Goal: Find specific page/section: Find specific page/section

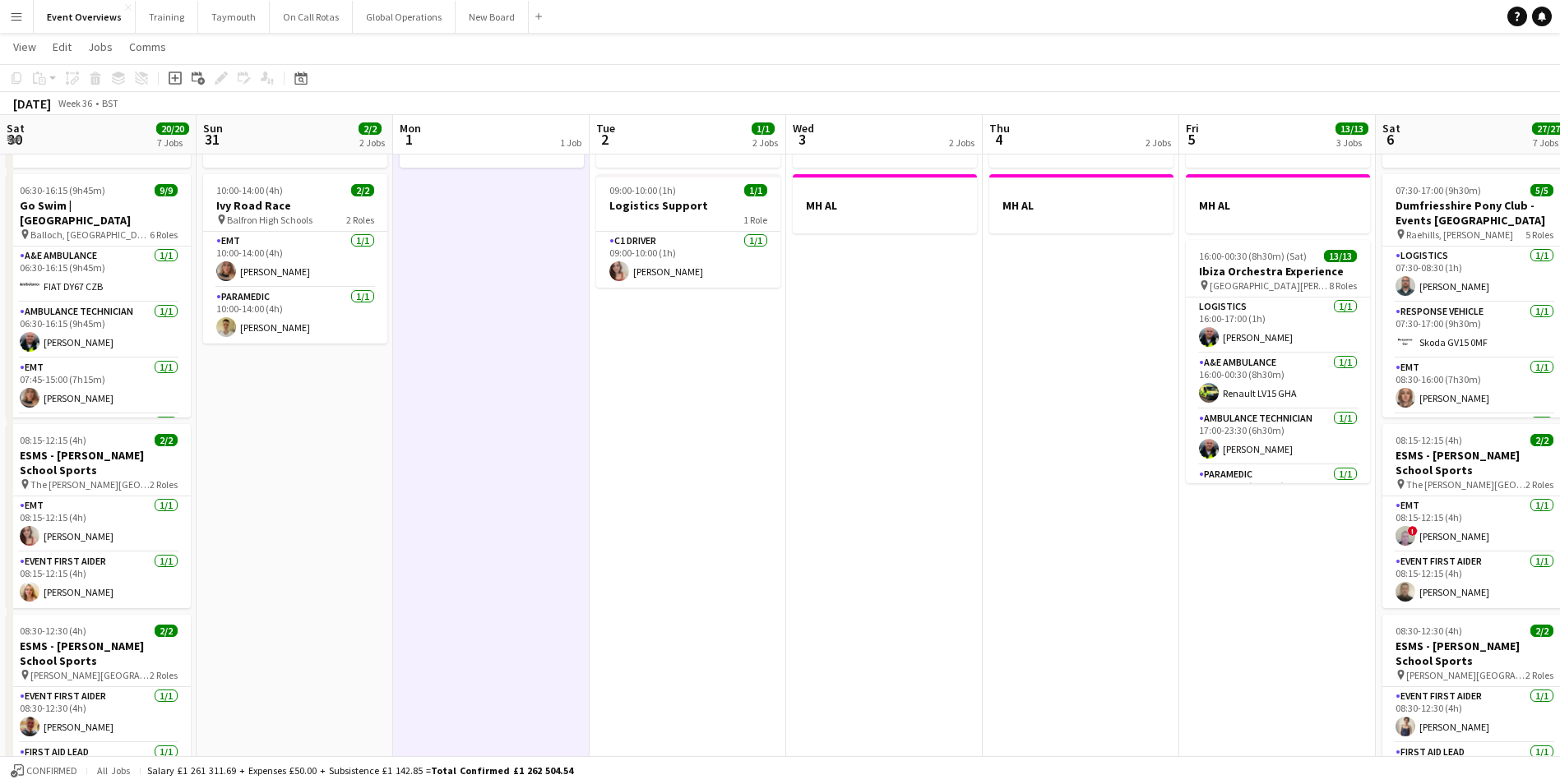
scroll to position [109, 0]
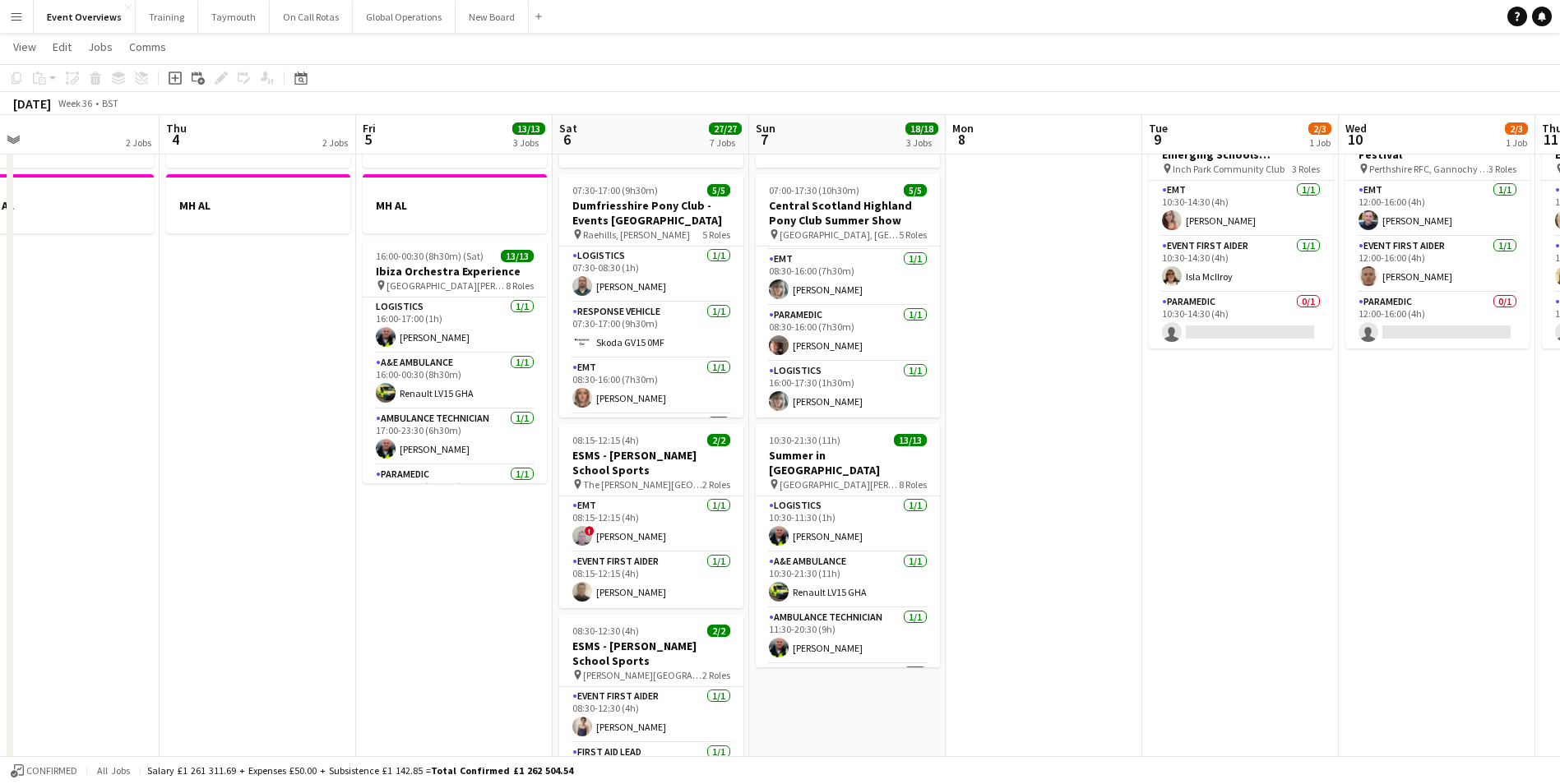
drag, startPoint x: 636, startPoint y: 624, endPoint x: 112, endPoint y: 576, distance: 526.2
click at [123, 589] on app-calendar-viewport "Sun 31 2/2 2 Jobs Mon 1 1 Job Tue 2 1/1 2 Jobs Wed 3 2 Jobs Thu 4 2 Jobs Fri 5 …" at bounding box center [780, 745] width 1560 height 1527
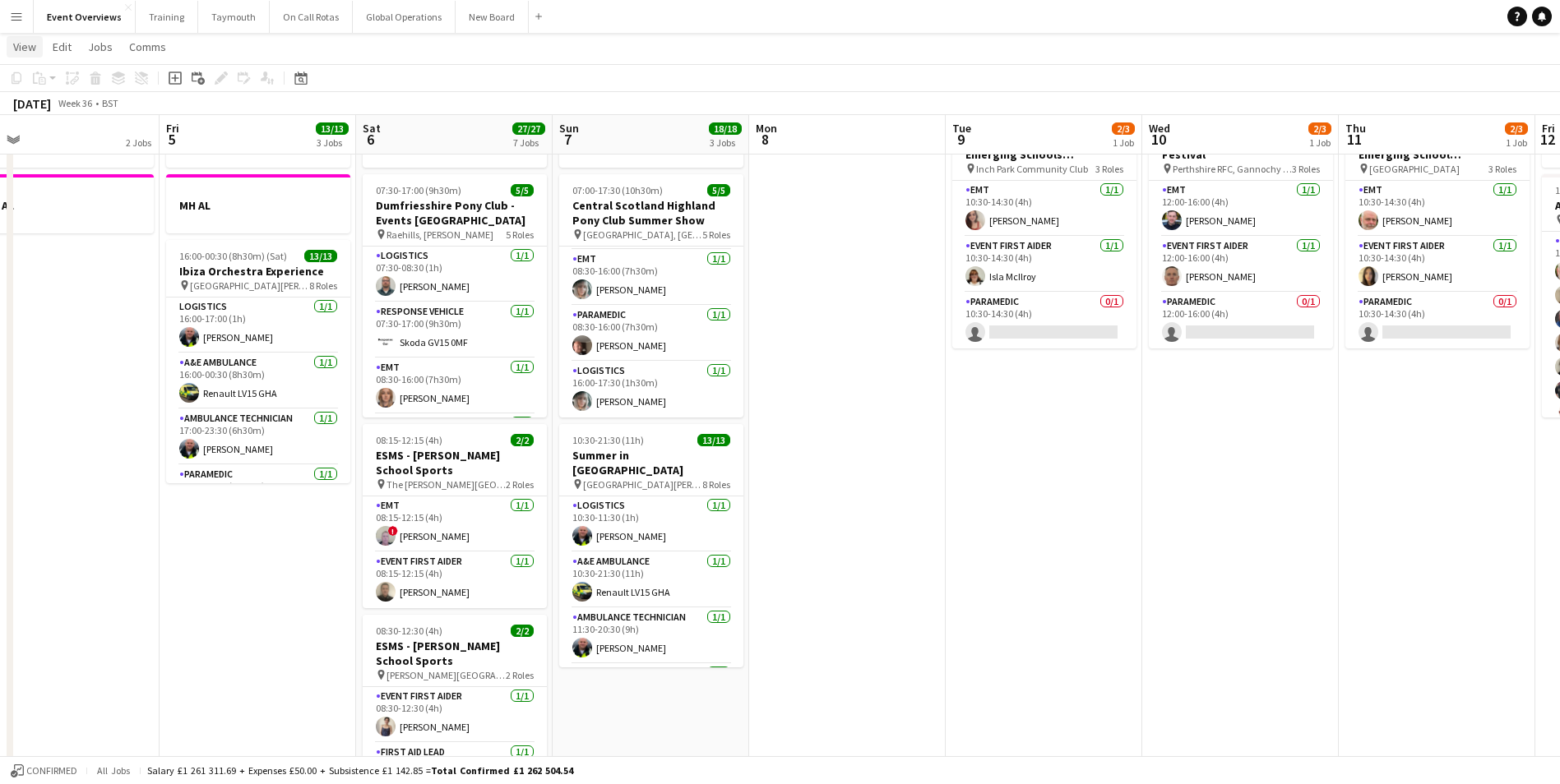
scroll to position [0, 629]
click at [296, 80] on icon "Date picker" at bounding box center [300, 78] width 13 height 13
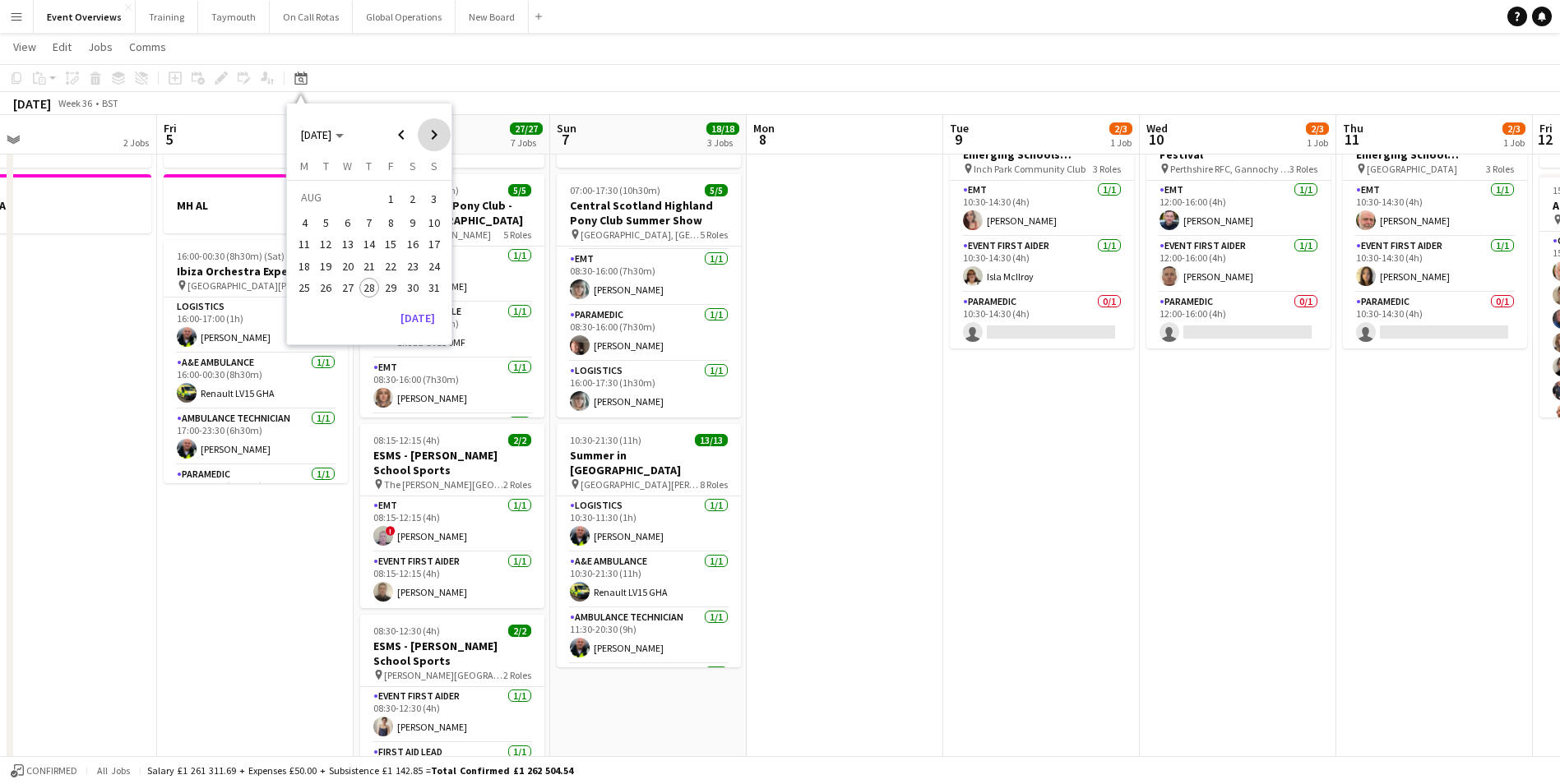
click at [435, 129] on span "Next month" at bounding box center [434, 135] width 33 height 33
click at [387, 214] on span "3" at bounding box center [390, 218] width 20 height 20
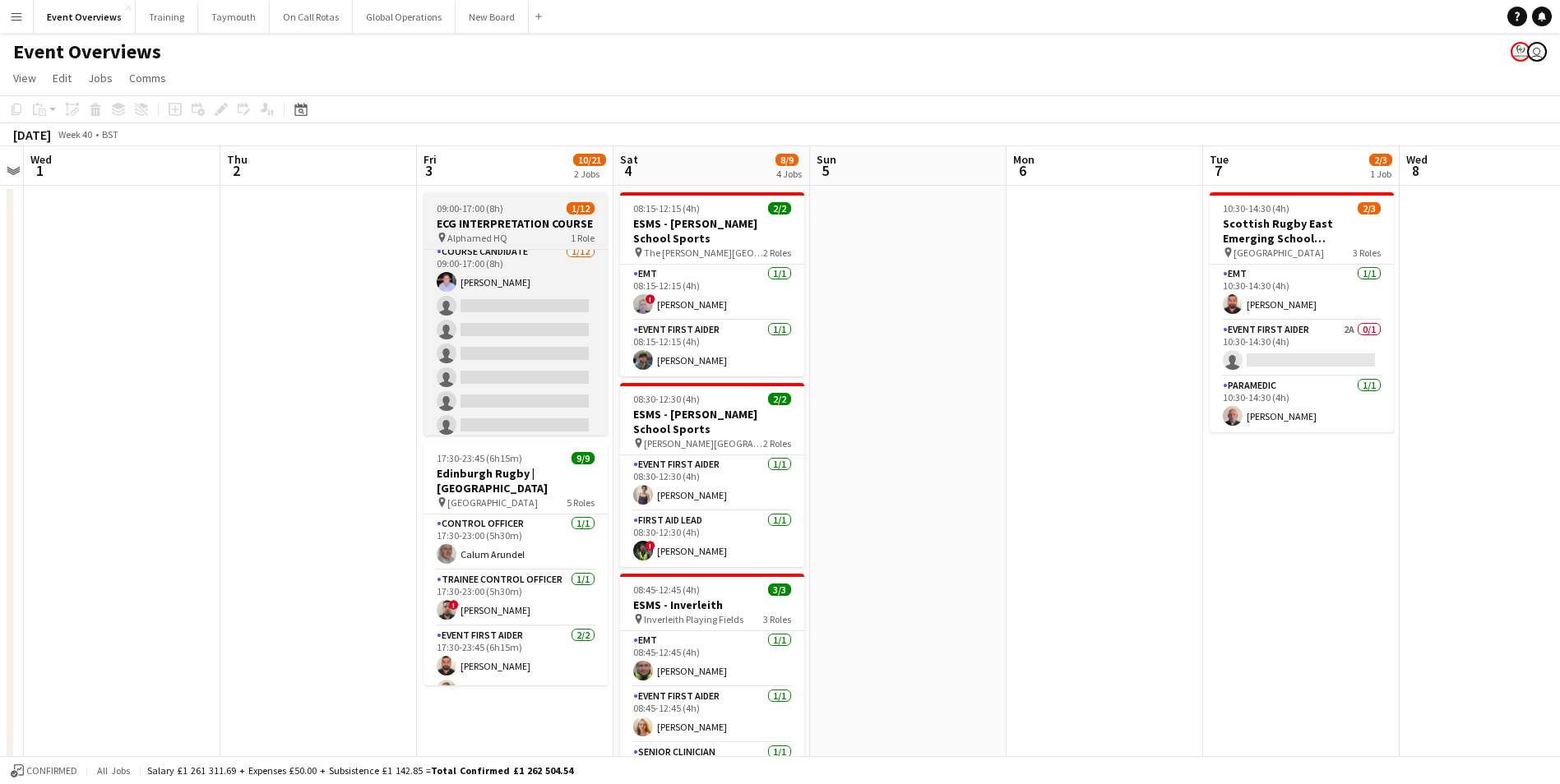
scroll to position [0, 0]
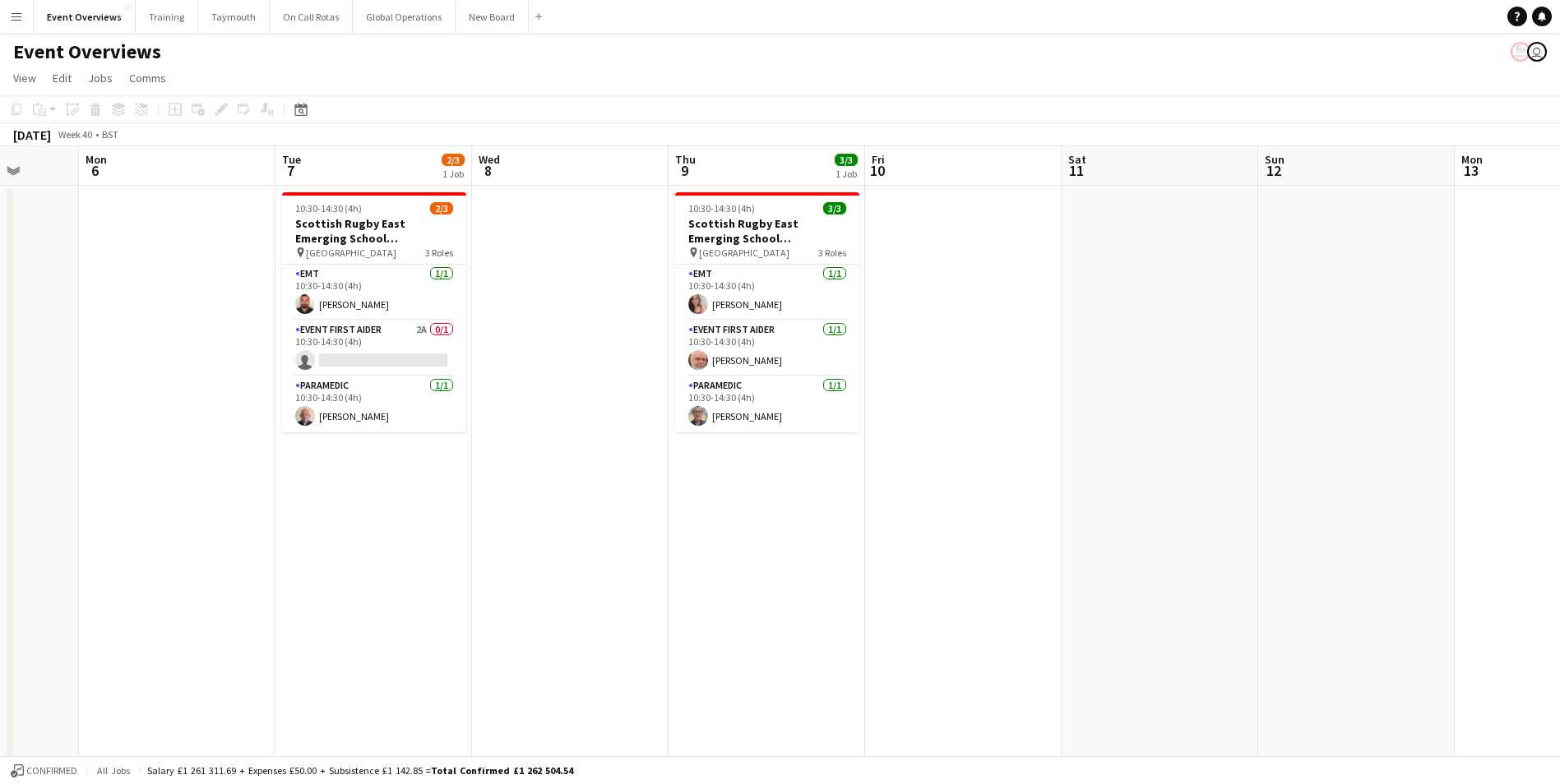
drag, startPoint x: 1024, startPoint y: 374, endPoint x: 79, endPoint y: 458, distance: 948.7
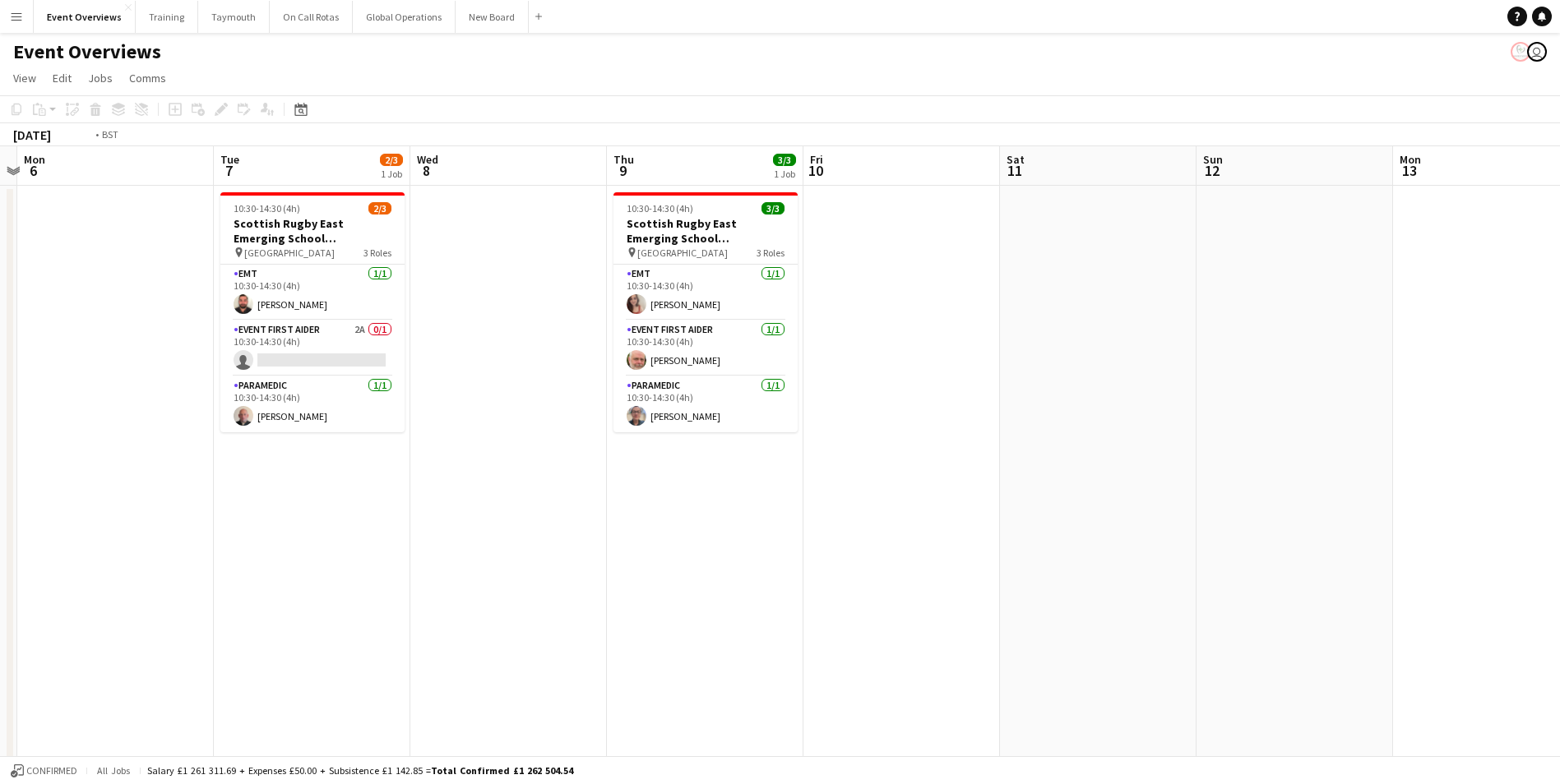
drag, startPoint x: 1217, startPoint y: 478, endPoint x: 113, endPoint y: 524, distance: 1105.0
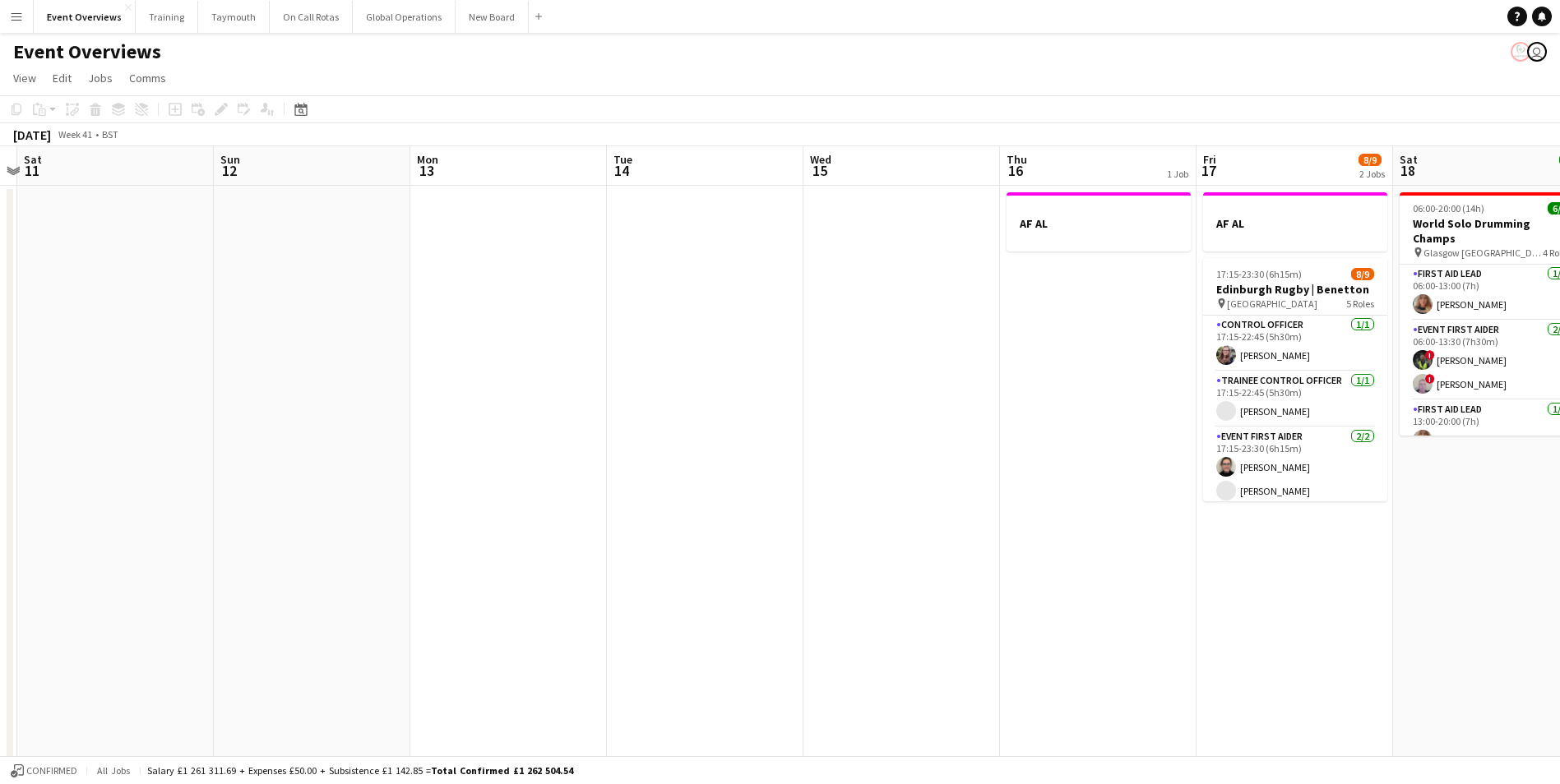
scroll to position [0, 654]
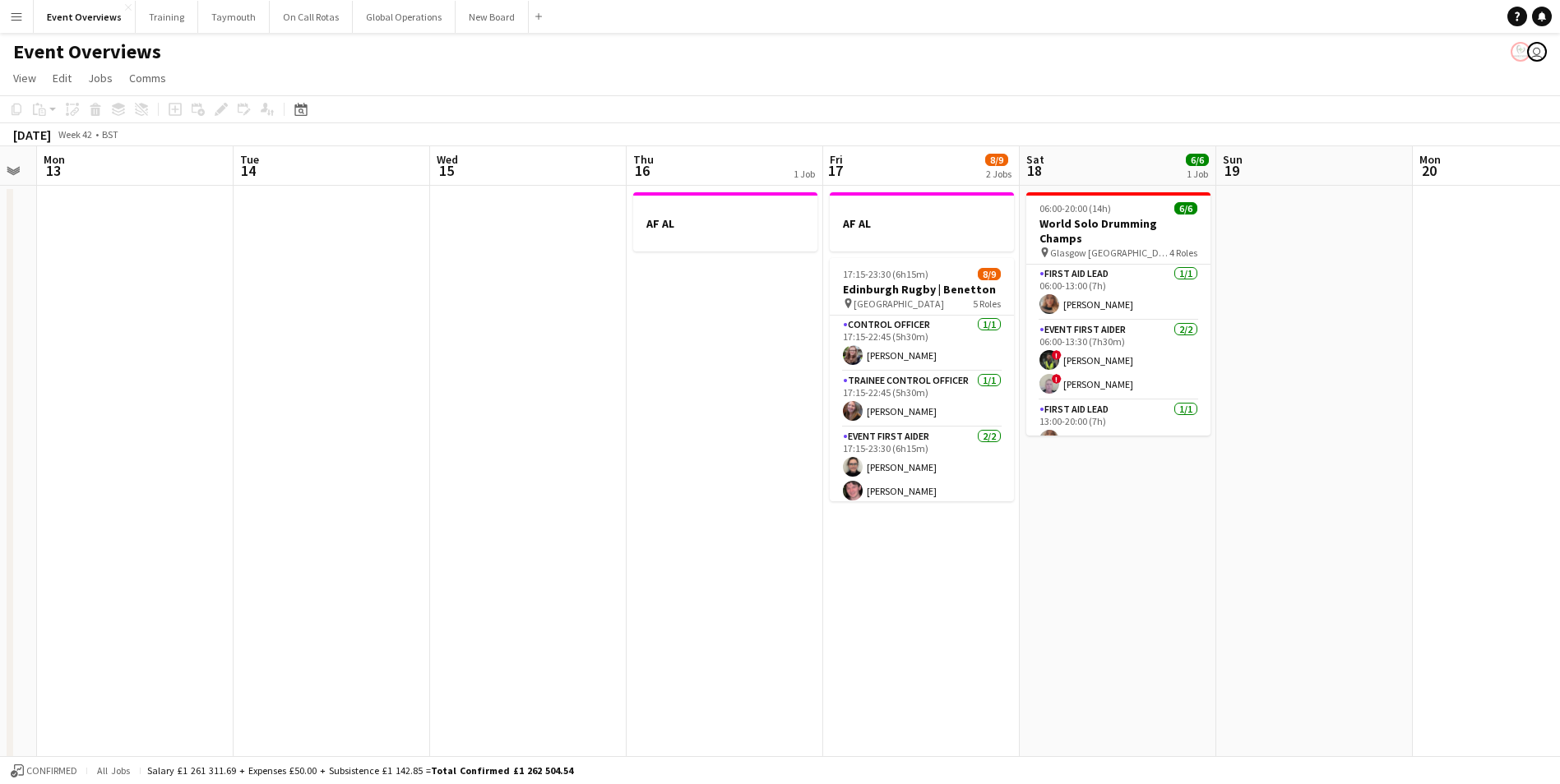
drag, startPoint x: 746, startPoint y: 551, endPoint x: -38, endPoint y: 587, distance: 784.8
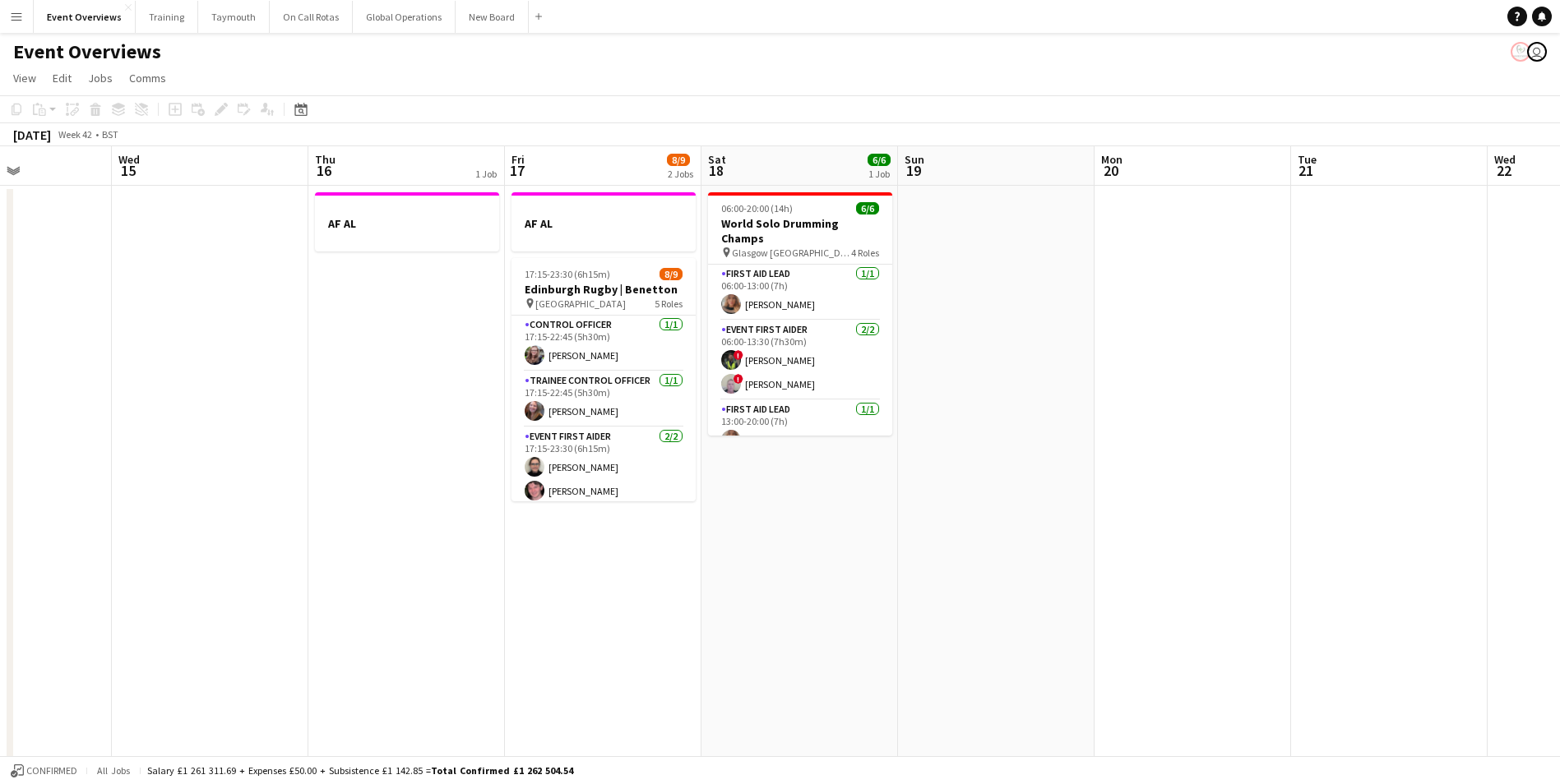
drag, startPoint x: 808, startPoint y: 568, endPoint x: 290, endPoint y: 608, distance: 519.5
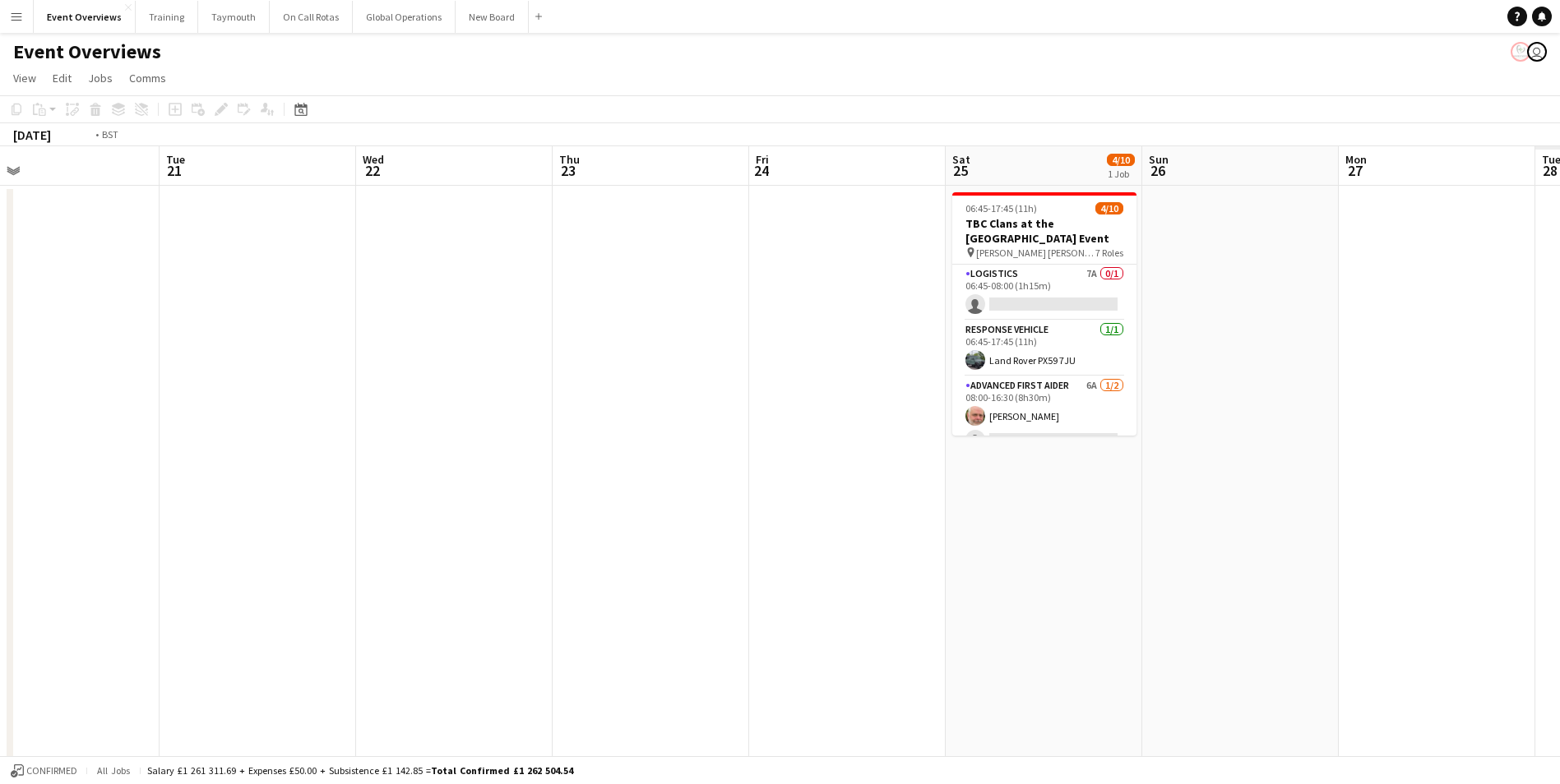
drag, startPoint x: 770, startPoint y: 574, endPoint x: 9, endPoint y: 602, distance: 761.5
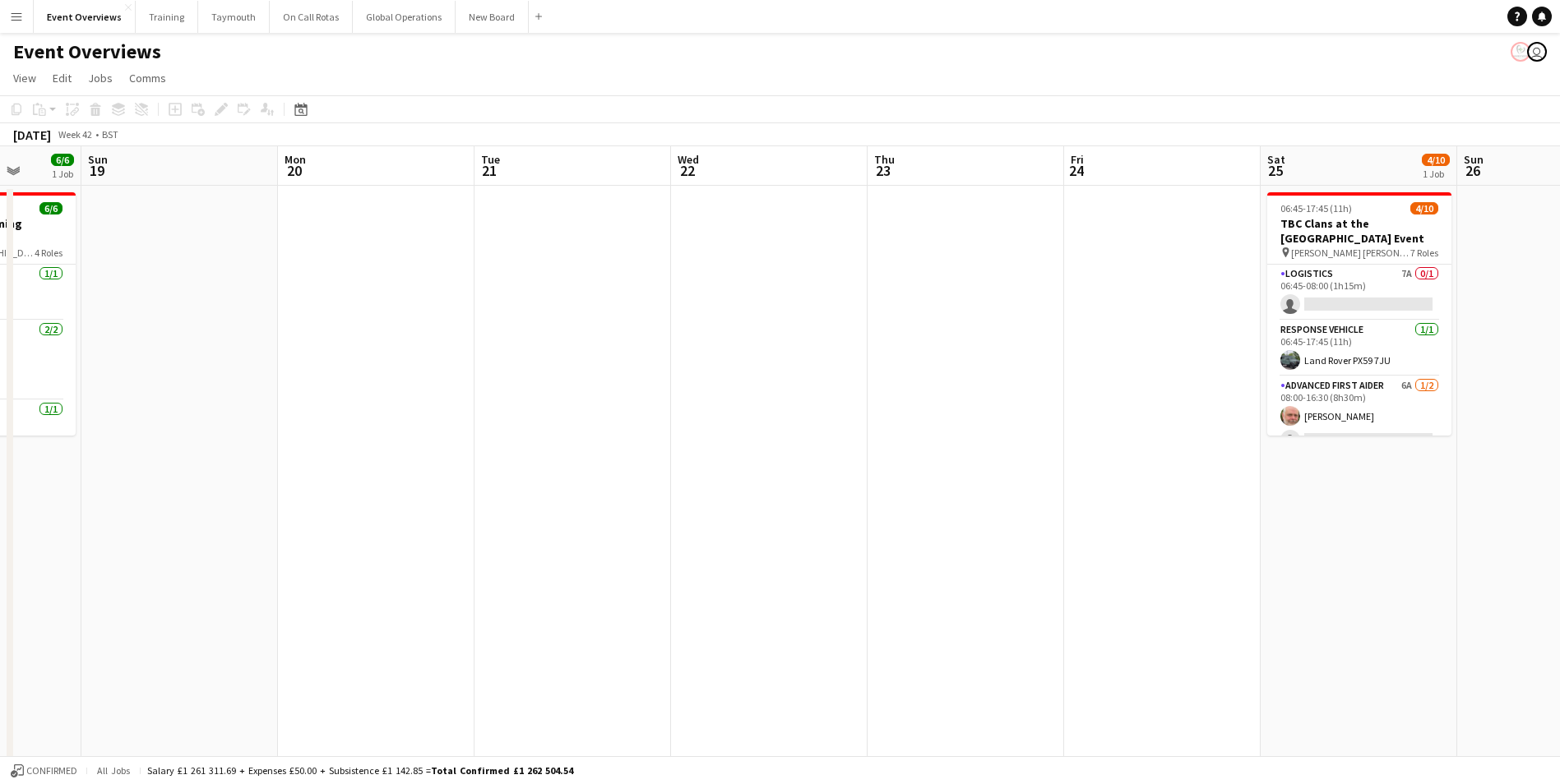
drag, startPoint x: 70, startPoint y: 602, endPoint x: 936, endPoint y: 502, distance: 871.8
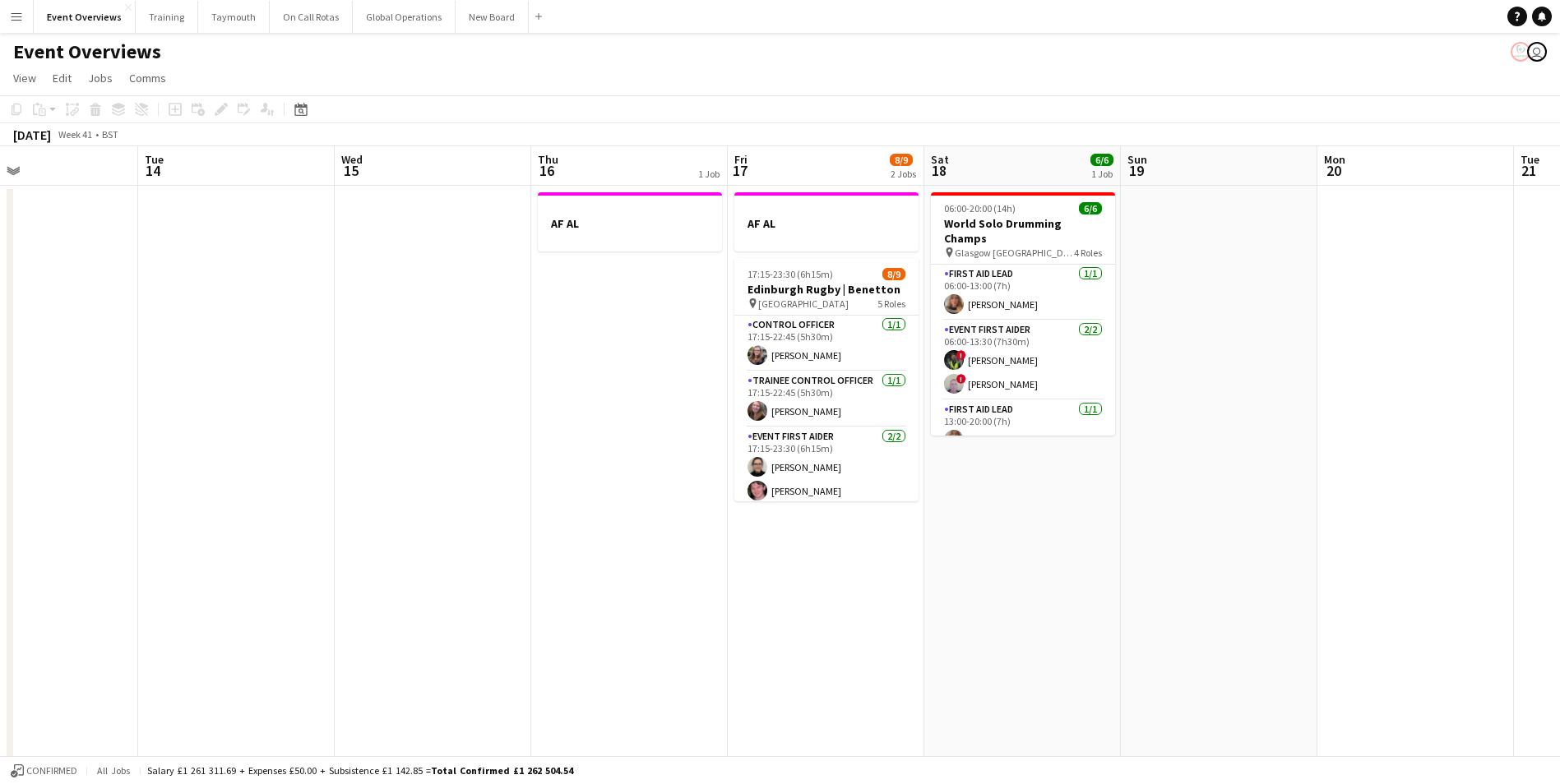
drag, startPoint x: 257, startPoint y: 581, endPoint x: 599, endPoint y: 572, distance: 342.1
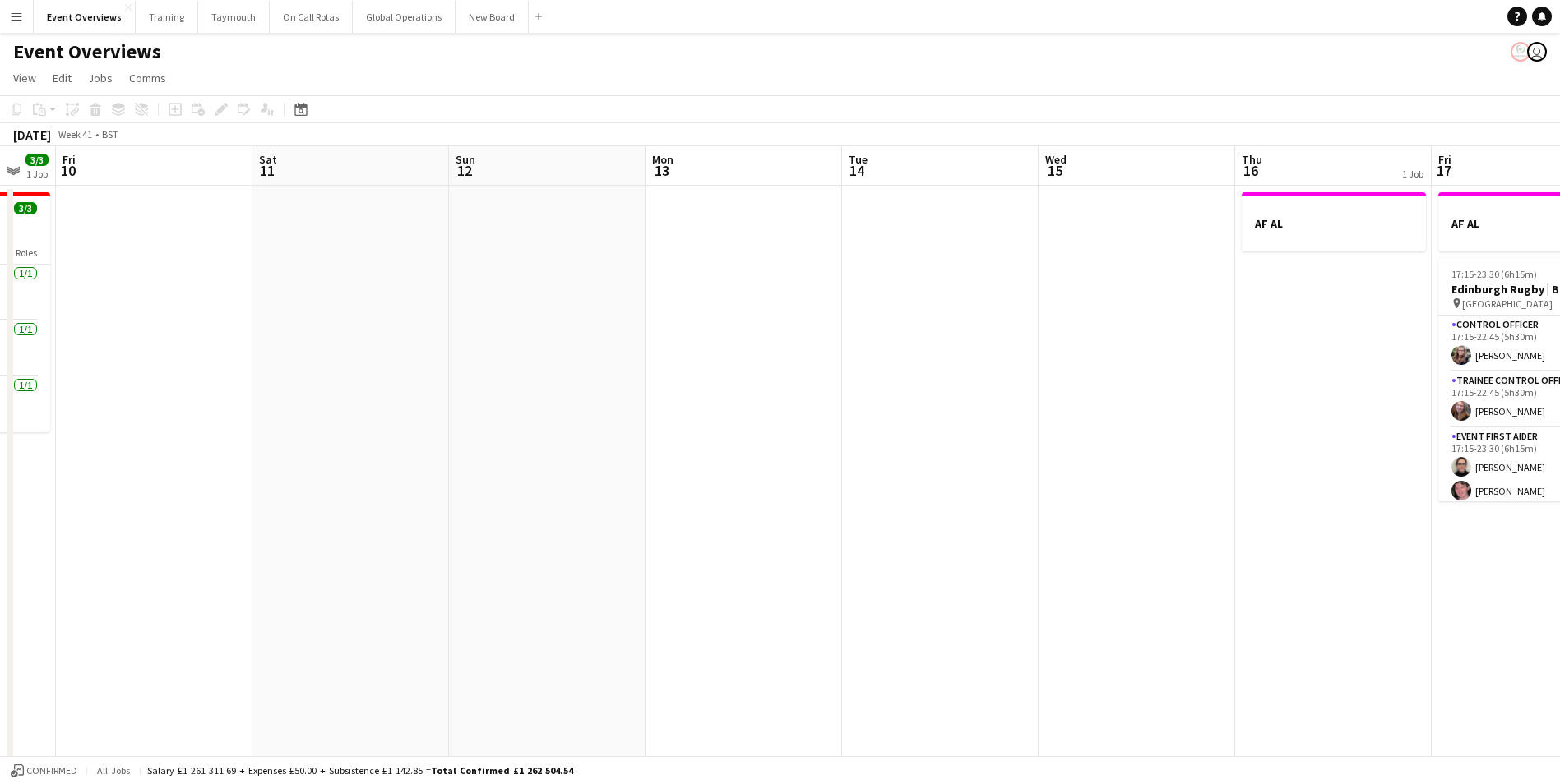
drag, startPoint x: 429, startPoint y: 575, endPoint x: 695, endPoint y: 561, distance: 266.4
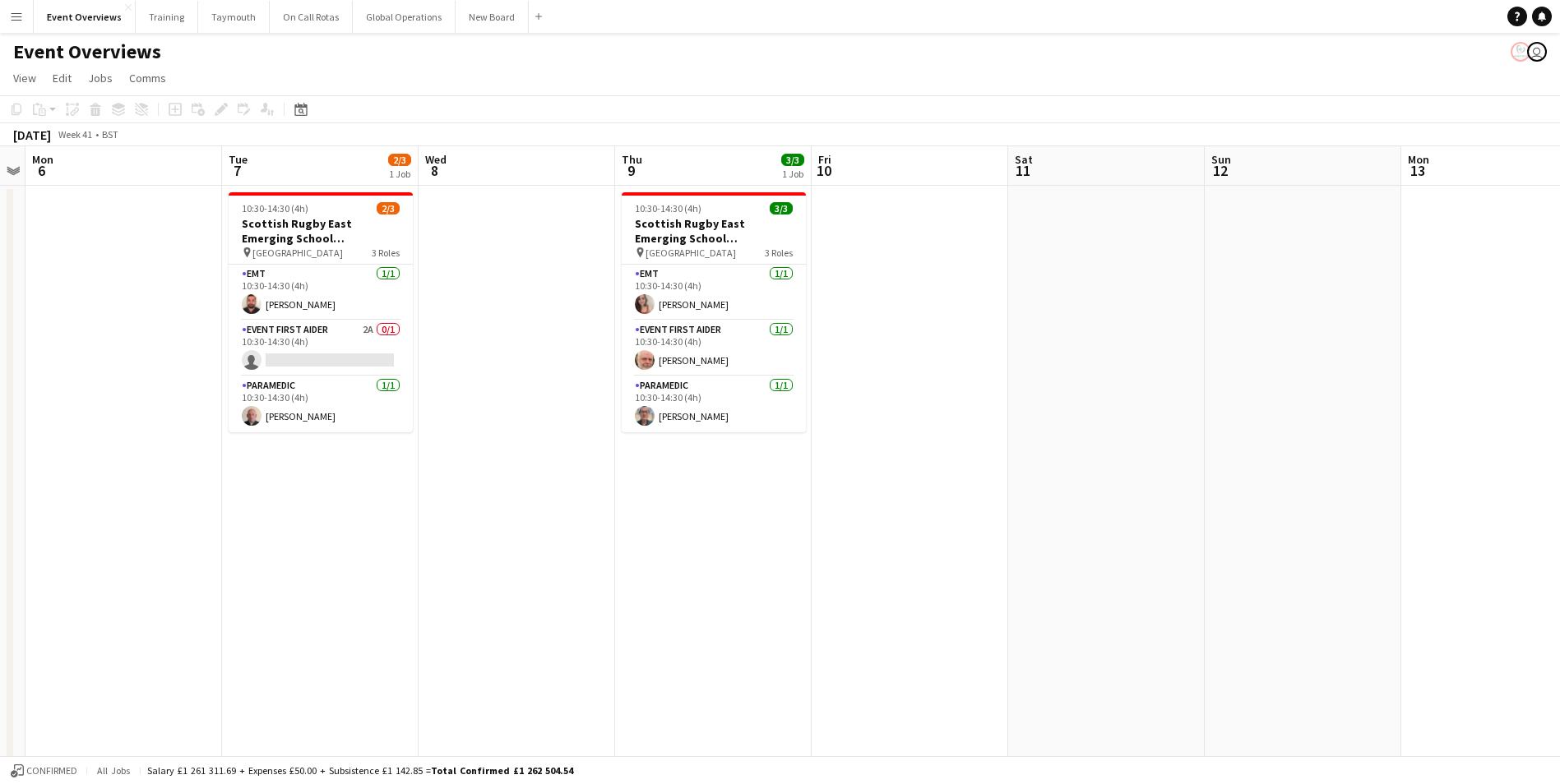
drag, startPoint x: 363, startPoint y: 574, endPoint x: 865, endPoint y: 544, distance: 502.9
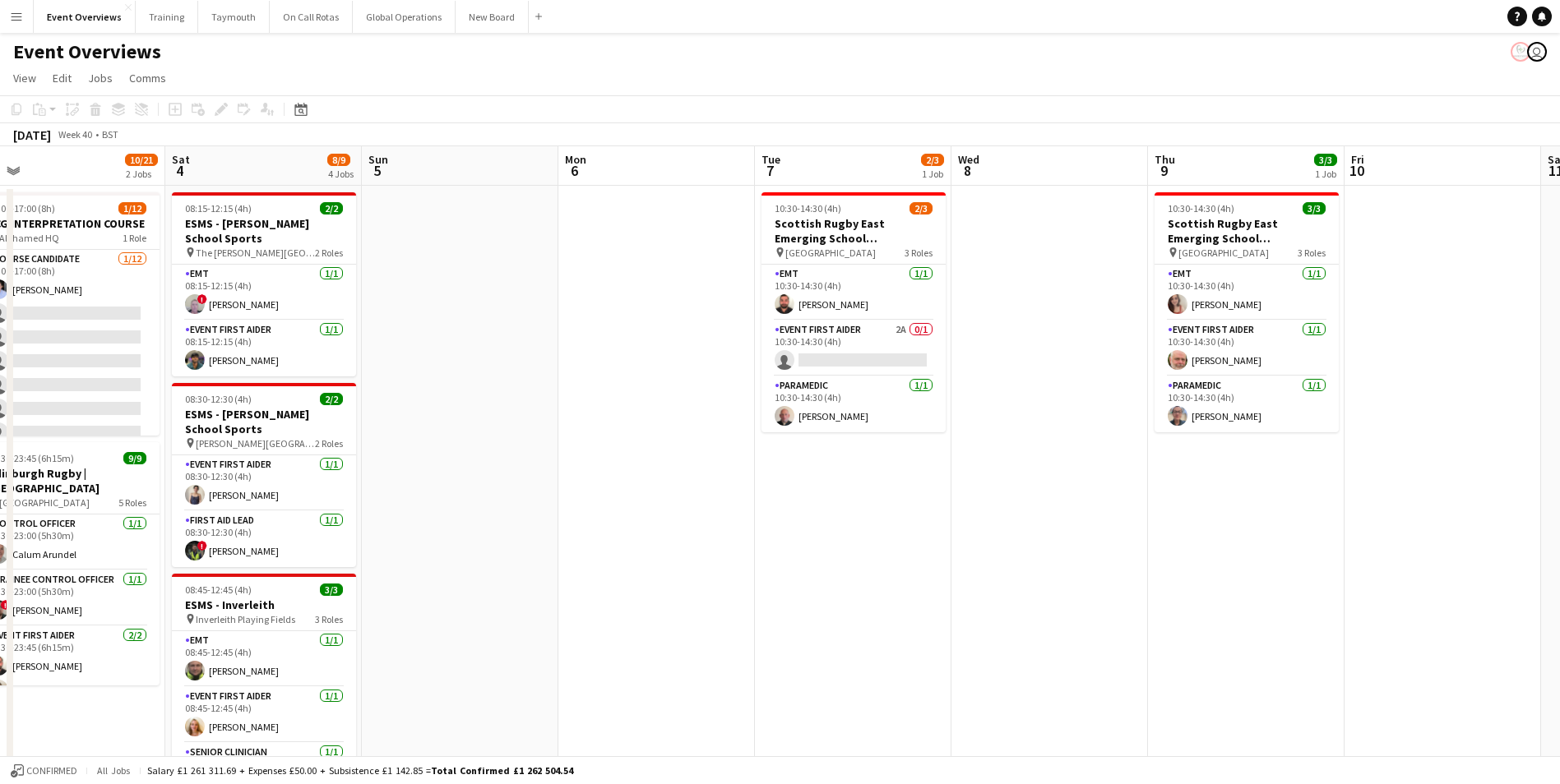
drag, startPoint x: 750, startPoint y: 554, endPoint x: 1025, endPoint y: 542, distance: 275.3
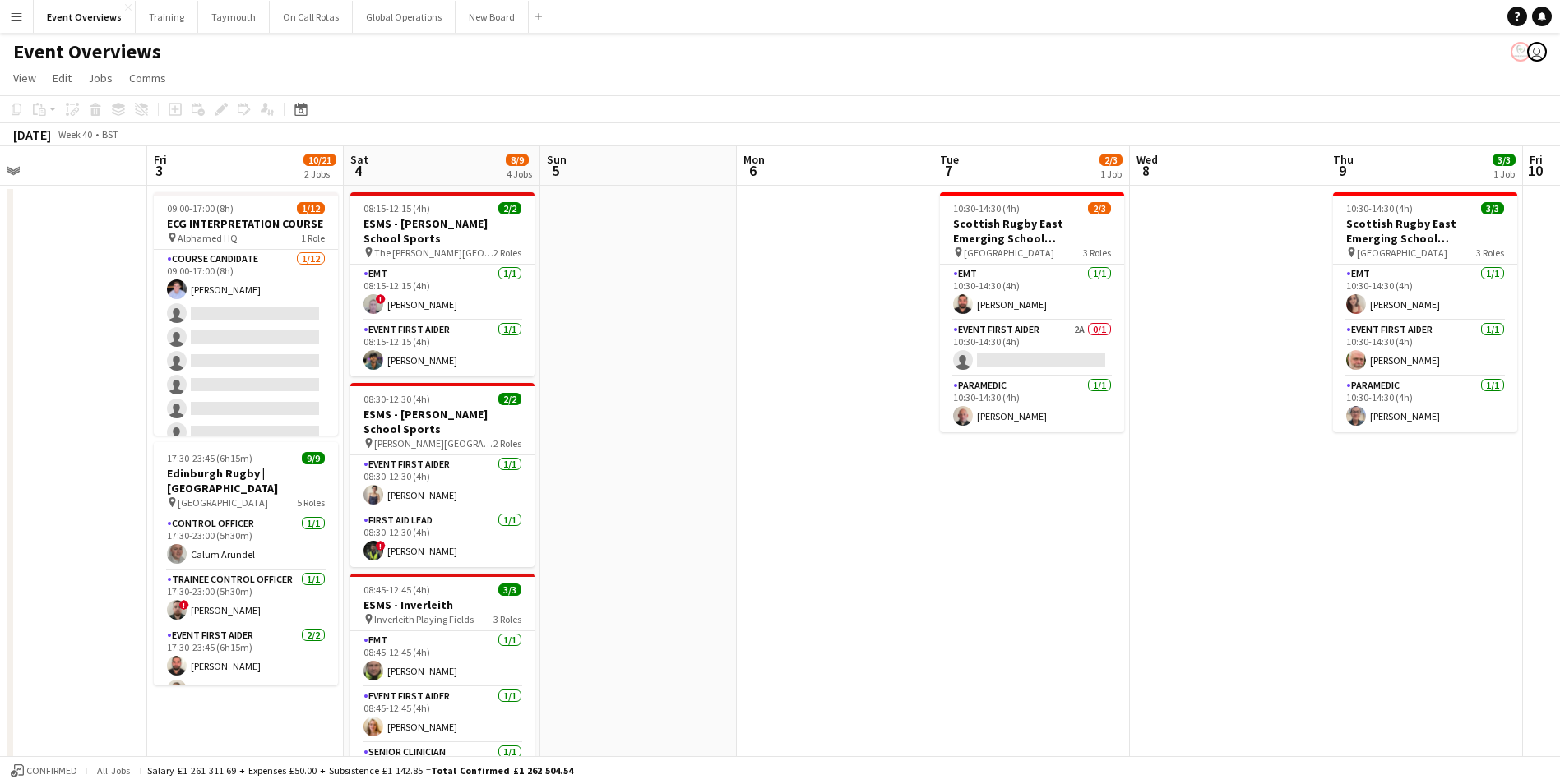
drag, startPoint x: 564, startPoint y: 559, endPoint x: 1079, endPoint y: 524, distance: 516.2
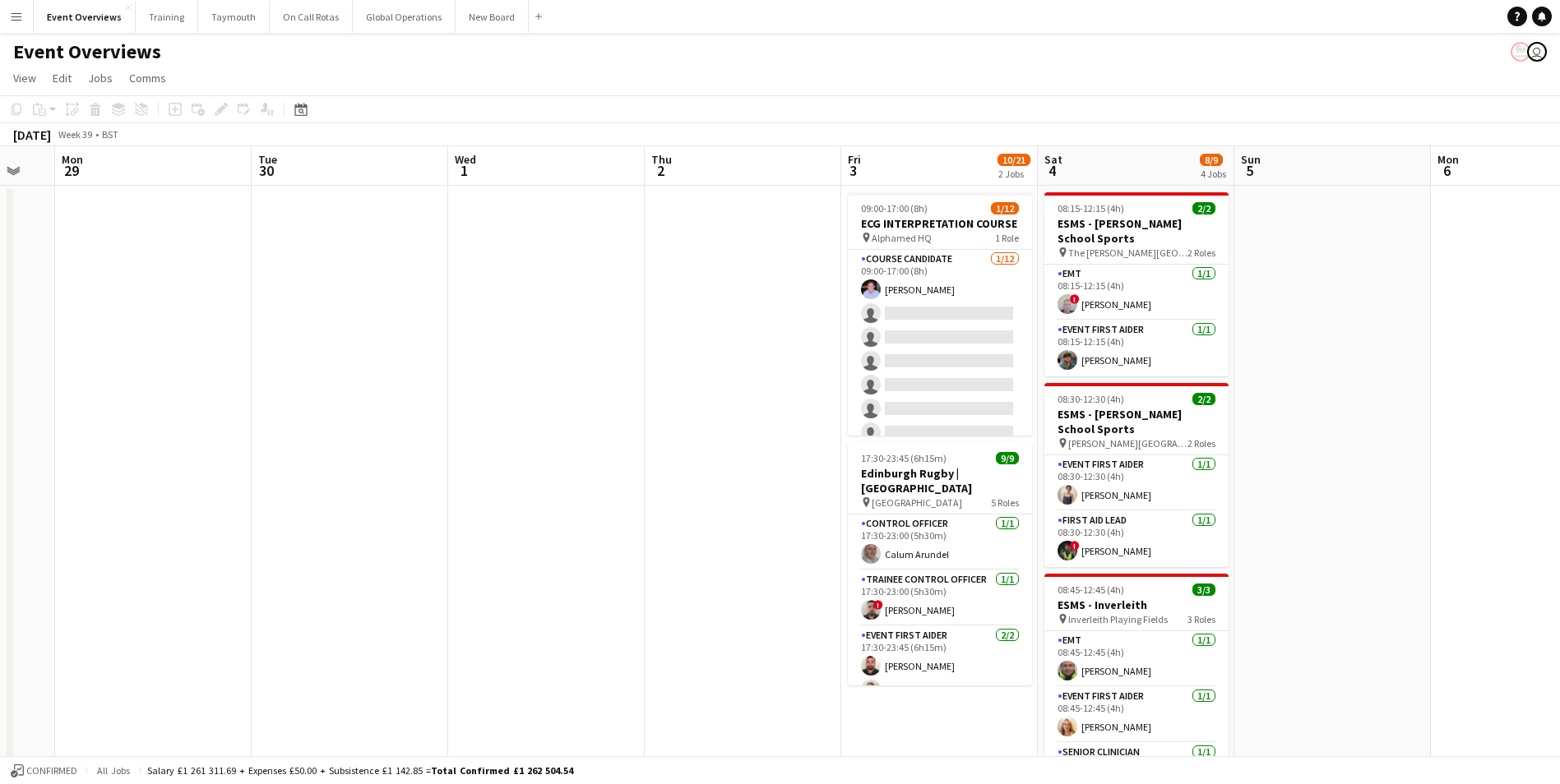
scroll to position [0, 527]
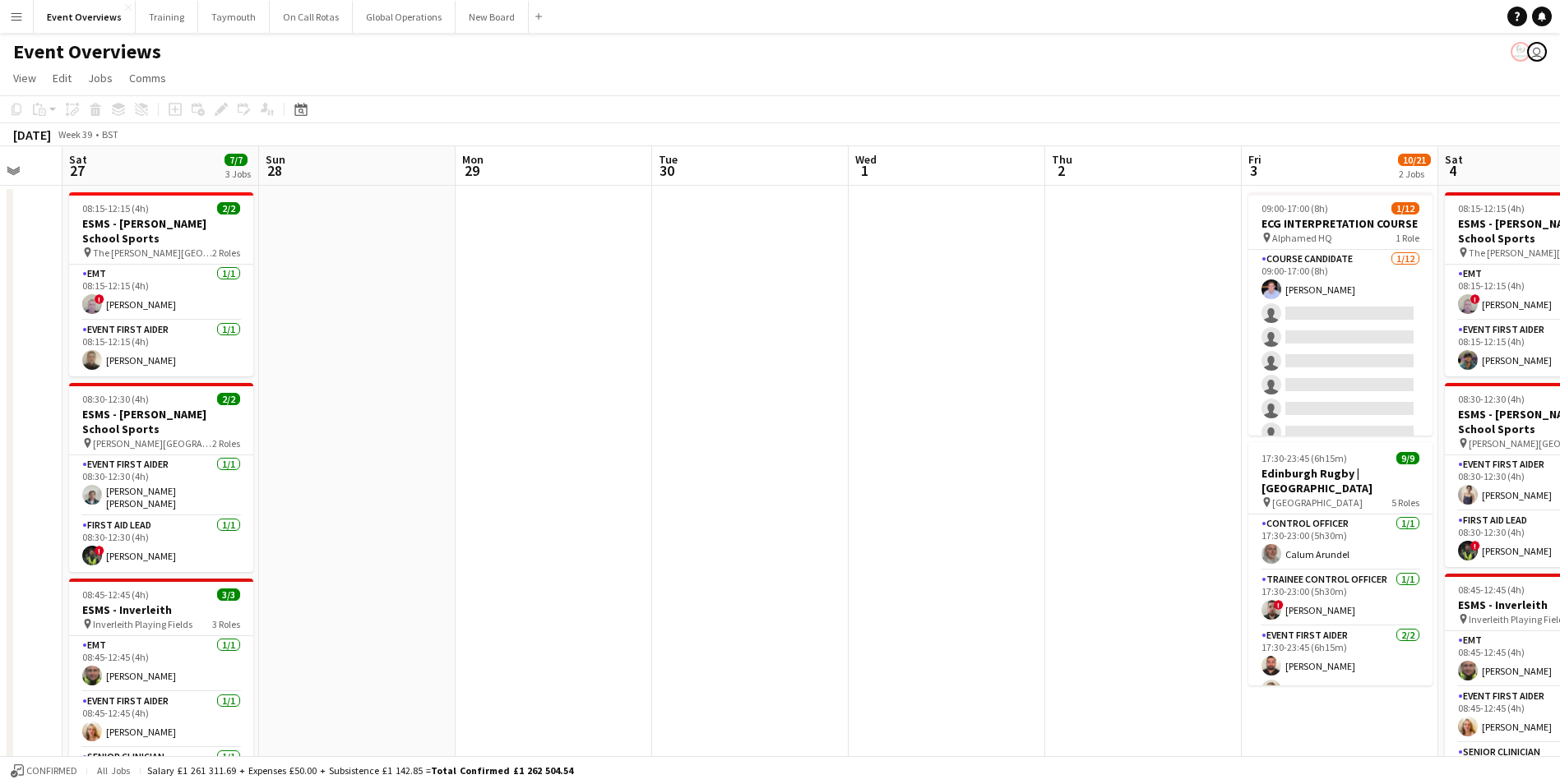
drag, startPoint x: 248, startPoint y: 547, endPoint x: 991, endPoint y: 486, distance: 745.5
click at [300, 110] on icon at bounding box center [301, 111] width 6 height 6
click at [384, 248] on span "3" at bounding box center [390, 250] width 20 height 20
click at [388, 248] on span "3" at bounding box center [390, 250] width 20 height 20
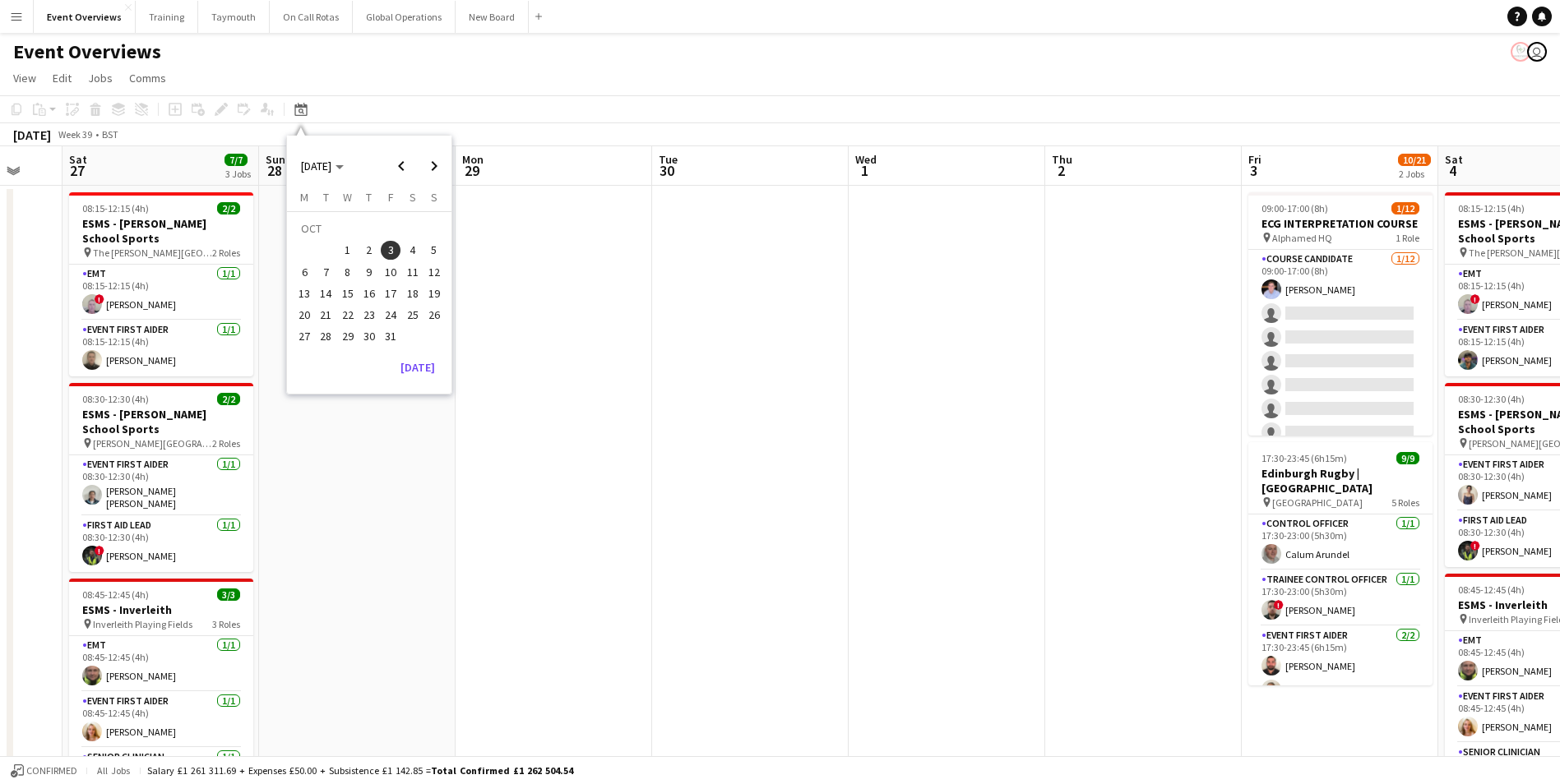
click at [388, 248] on span "3" at bounding box center [390, 250] width 20 height 20
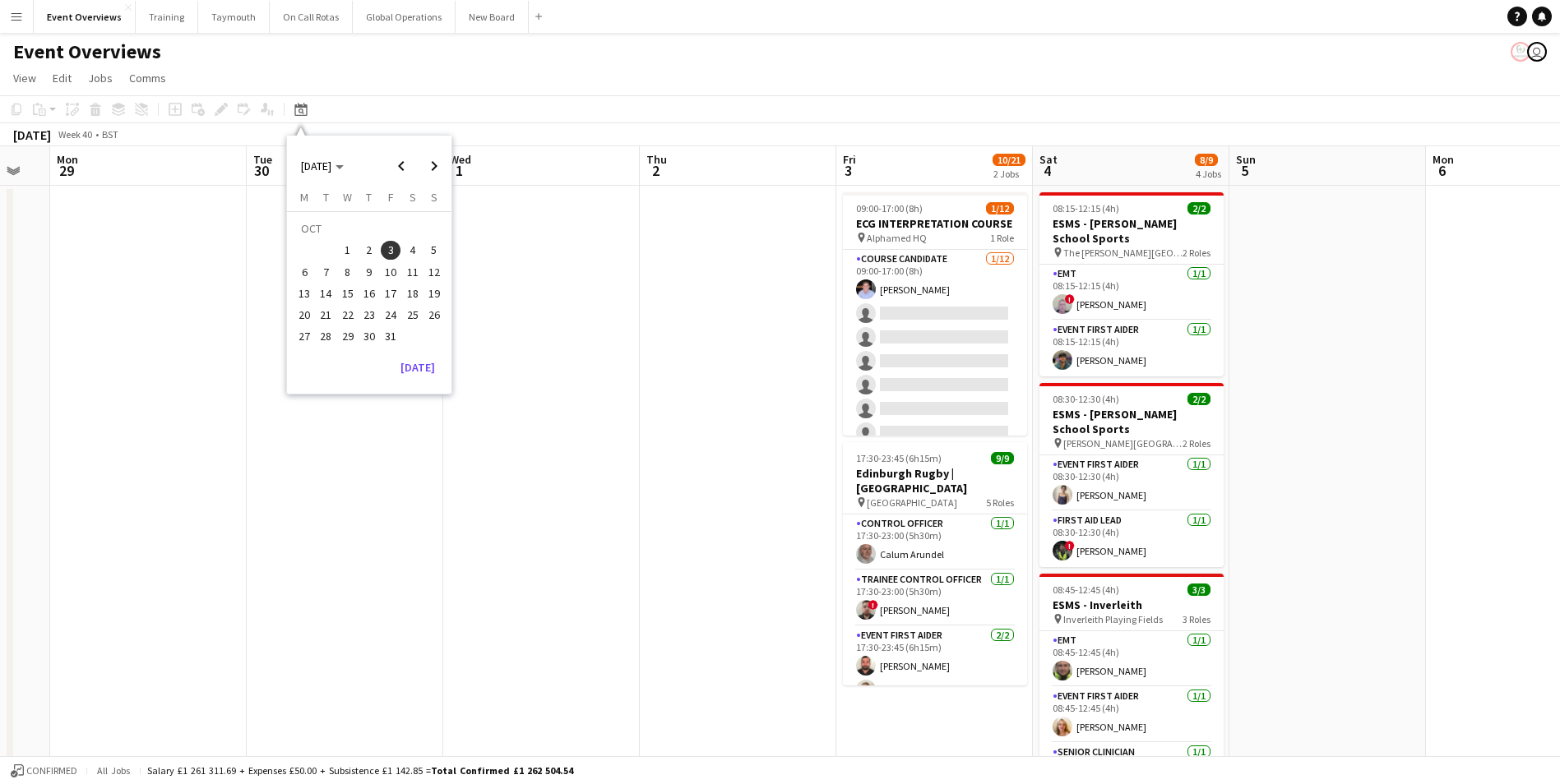
drag, startPoint x: 827, startPoint y: 337, endPoint x: 169, endPoint y: 405, distance: 661.5
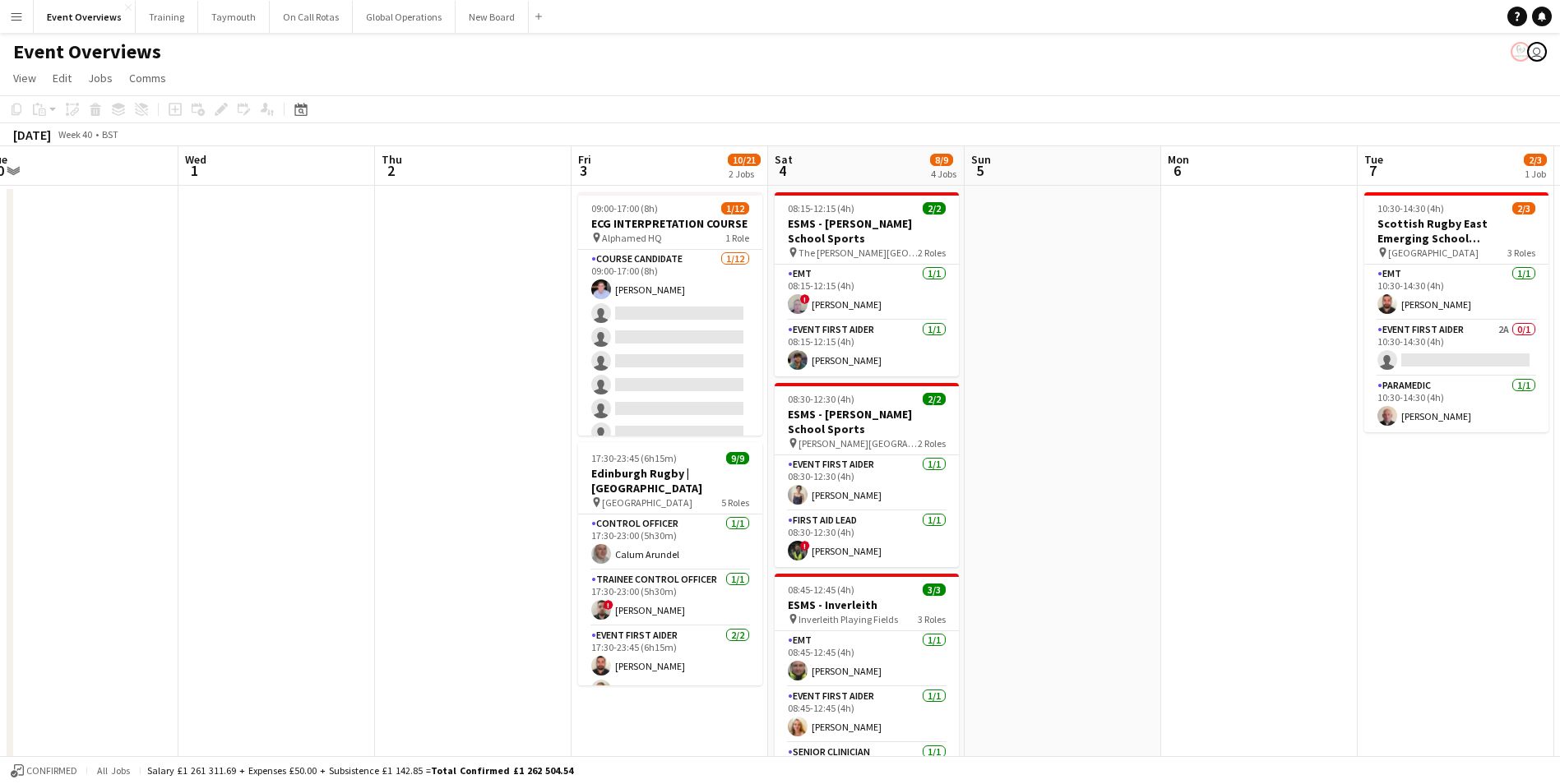
drag, startPoint x: 1188, startPoint y: 413, endPoint x: 740, endPoint y: 449, distance: 449.4
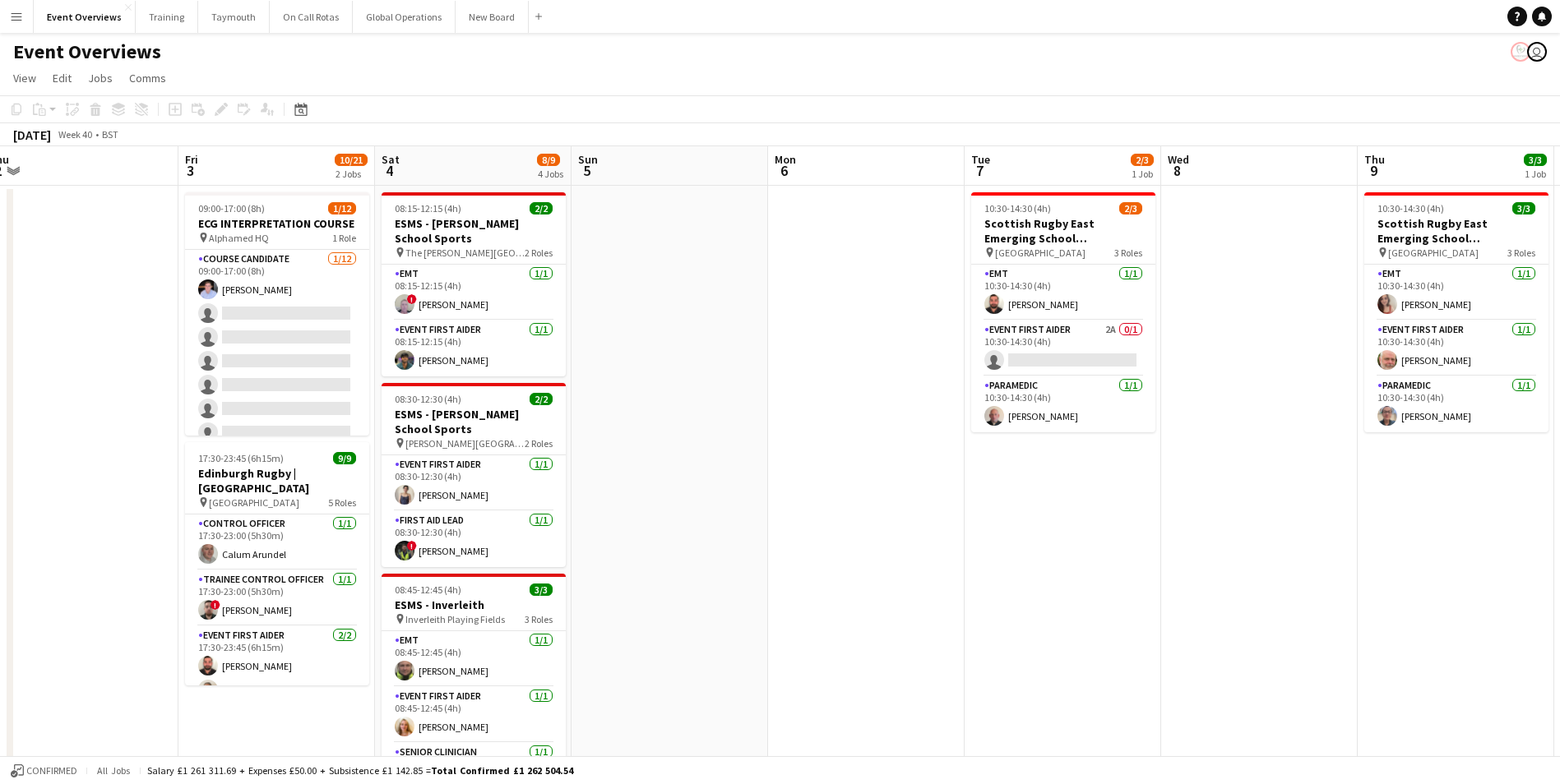
scroll to position [0, 646]
